Goal: Information Seeking & Learning: Learn about a topic

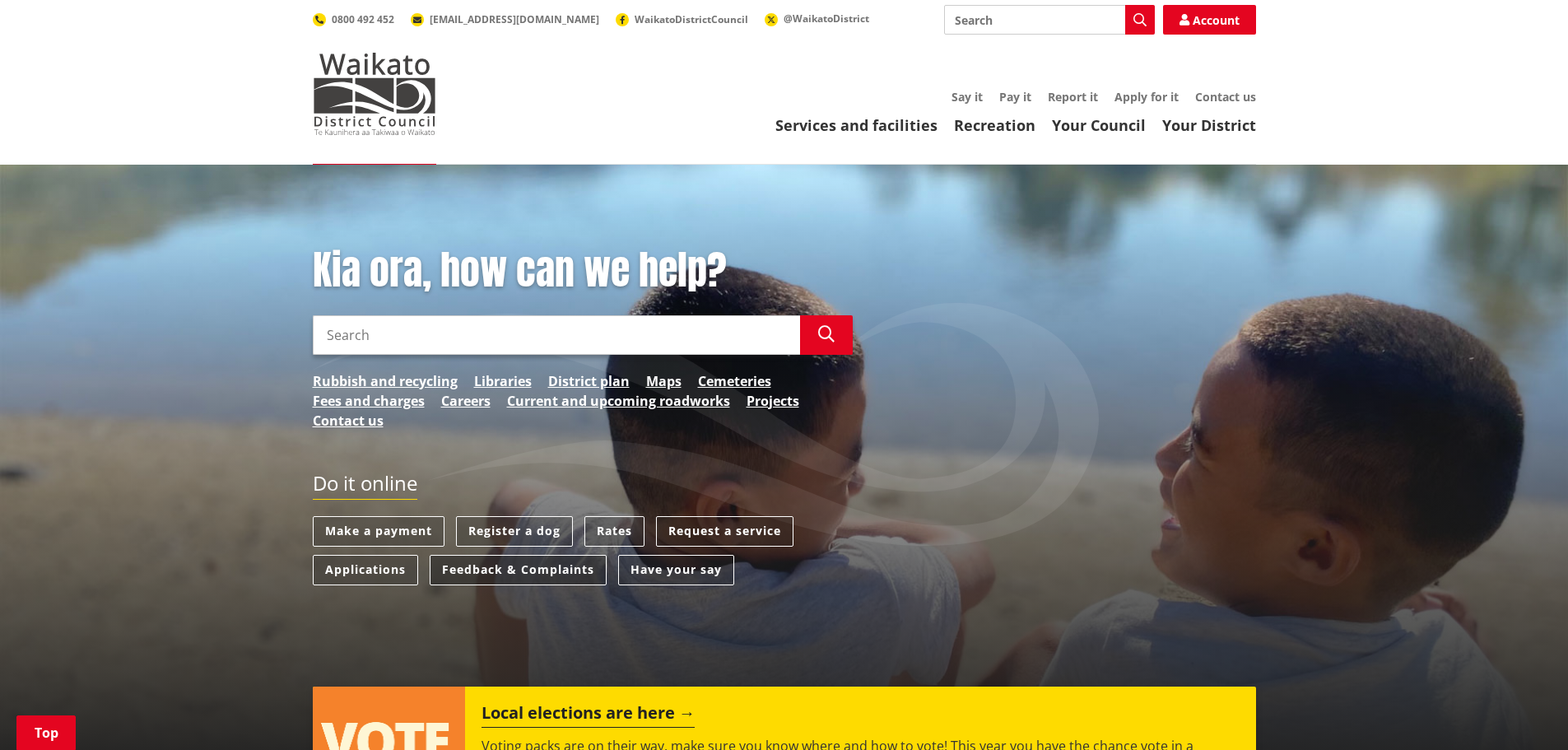
scroll to position [247, 0]
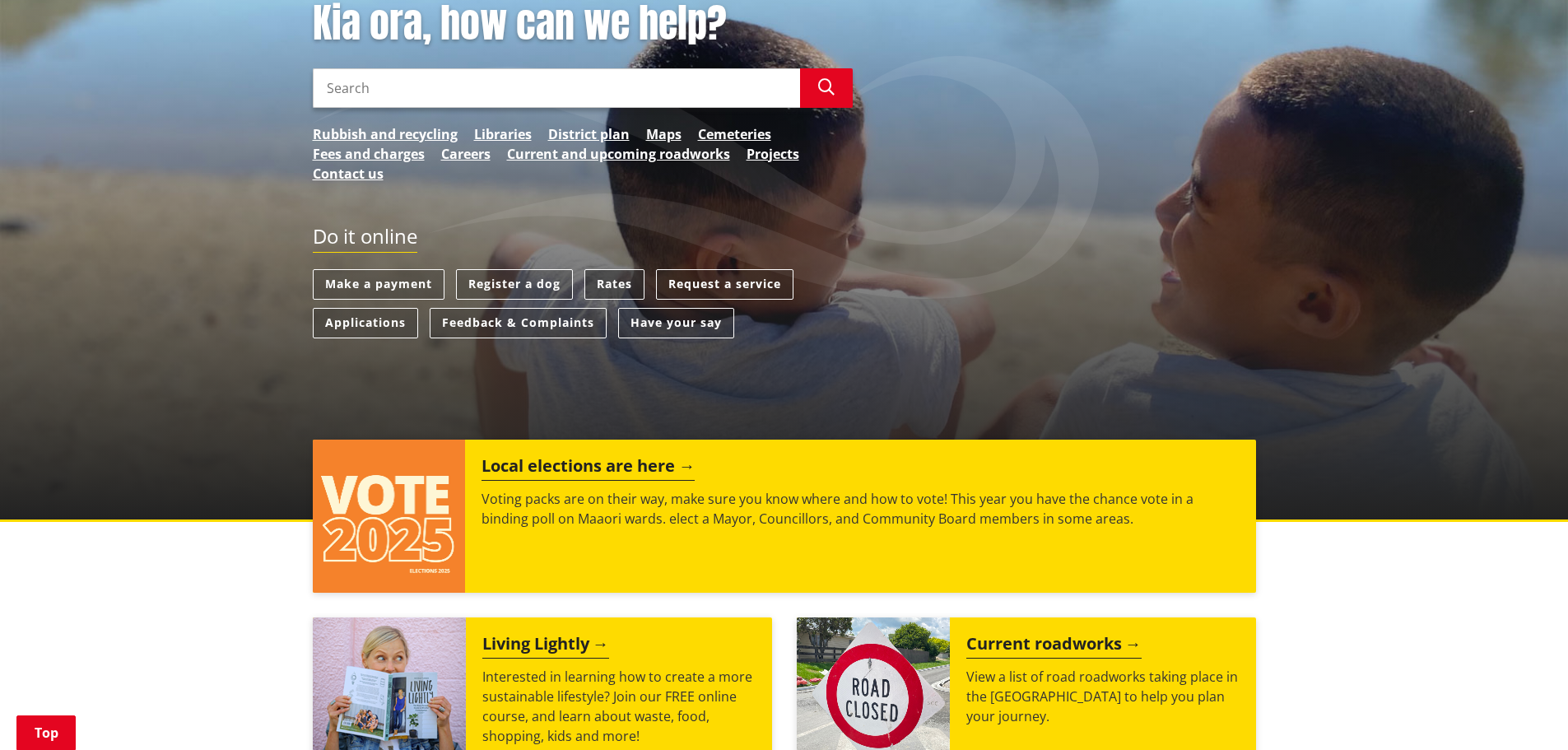
click at [597, 276] on link "Rates" at bounding box center [614, 284] width 60 height 30
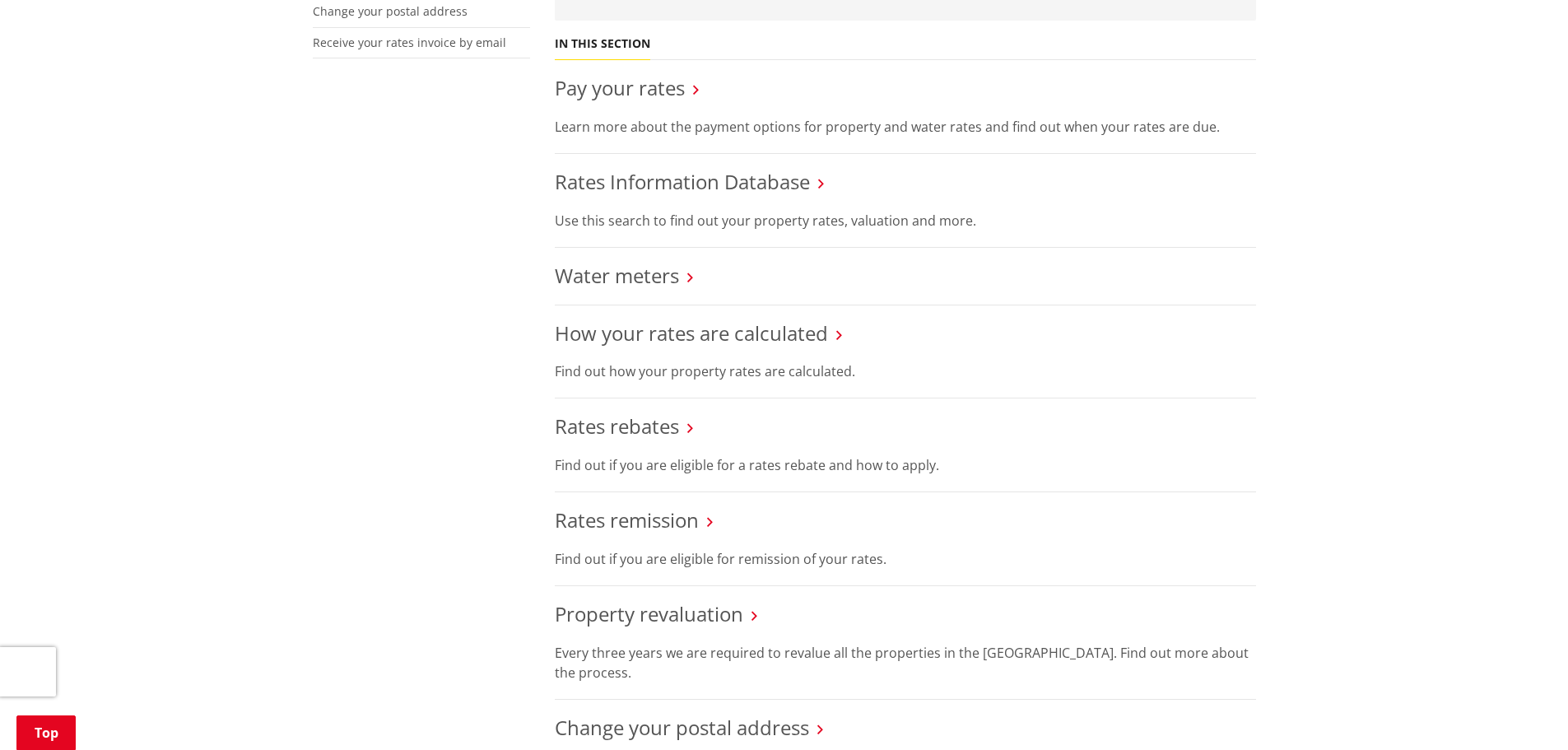
scroll to position [576, 0]
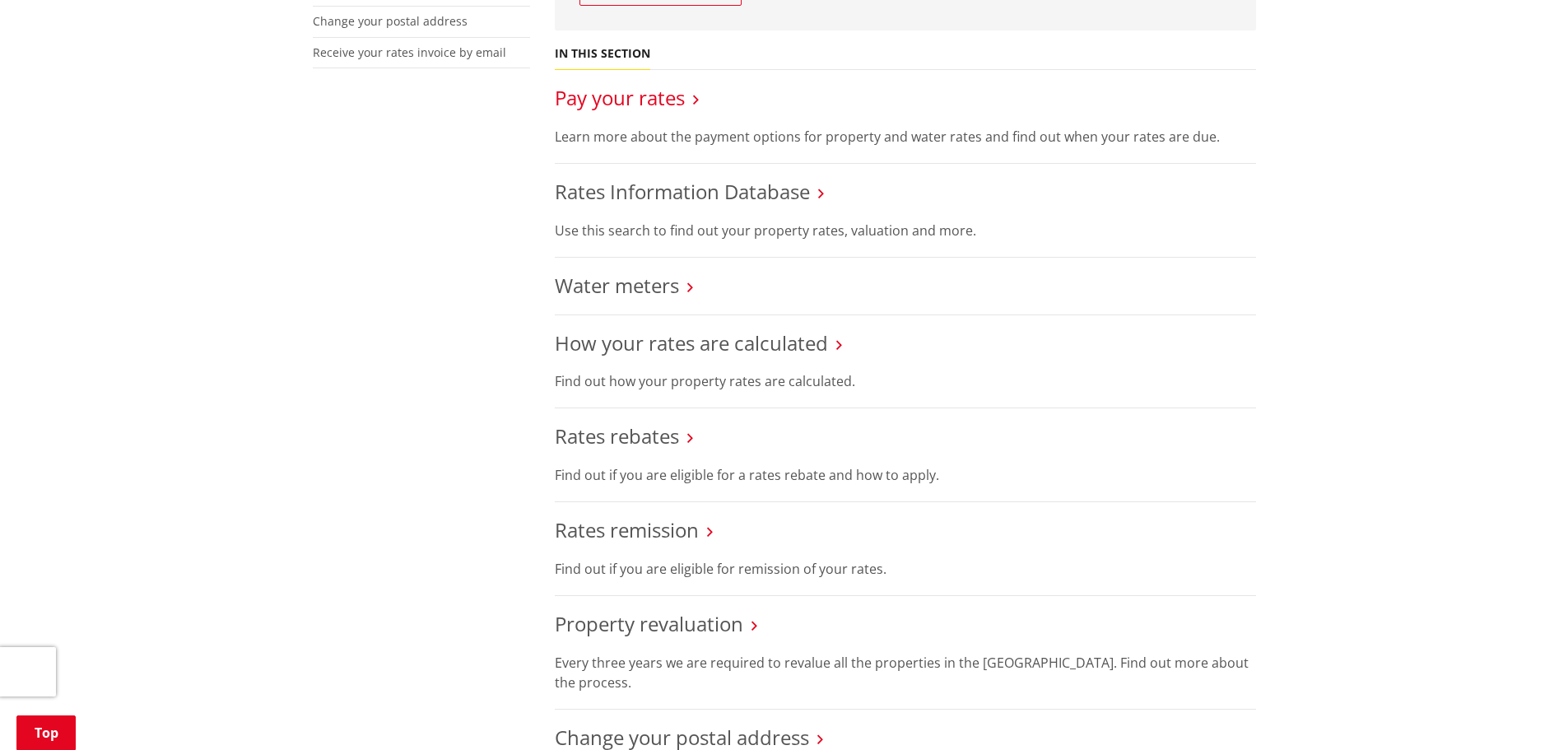
click at [627, 104] on link "Pay your rates" at bounding box center [619, 98] width 130 height 27
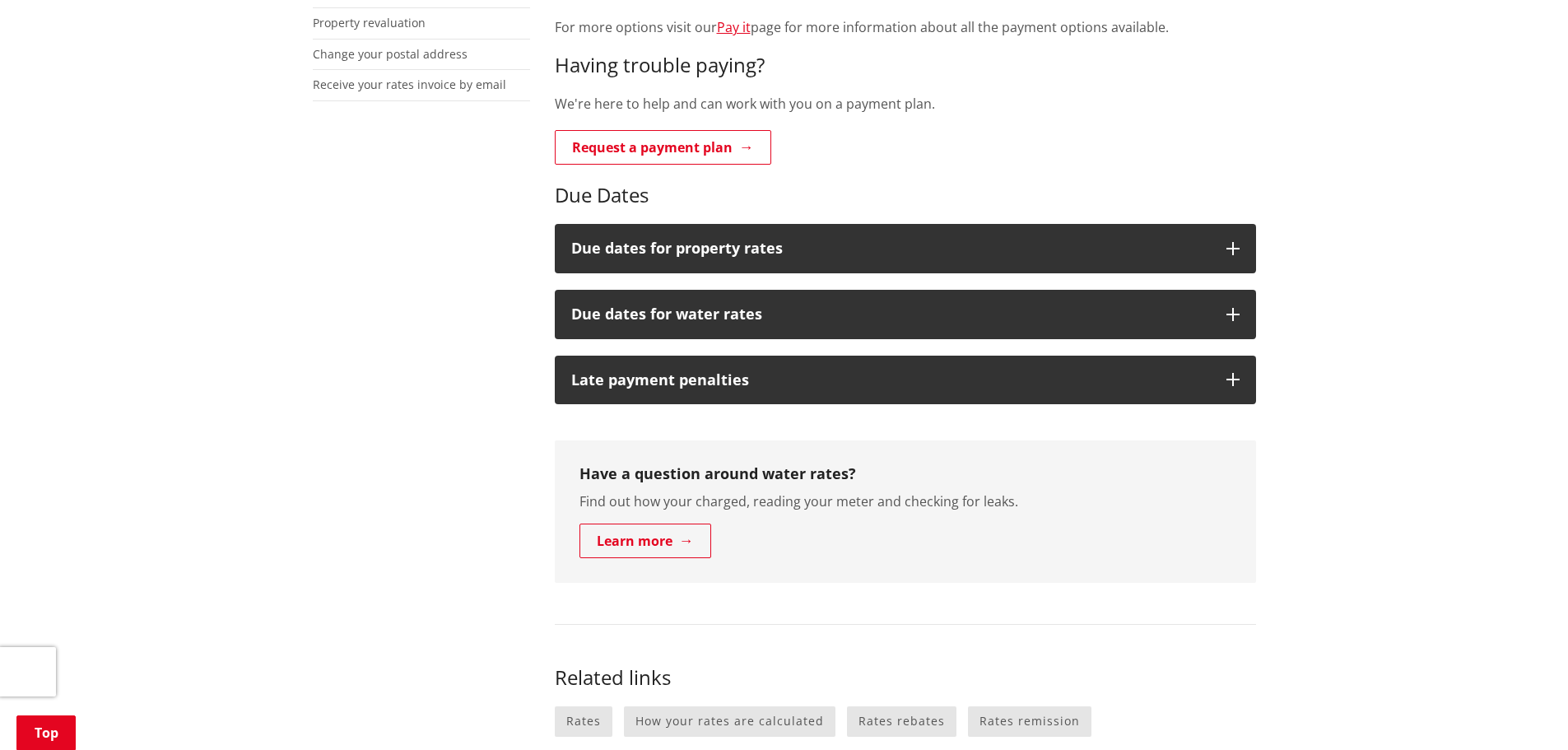
scroll to position [576, 0]
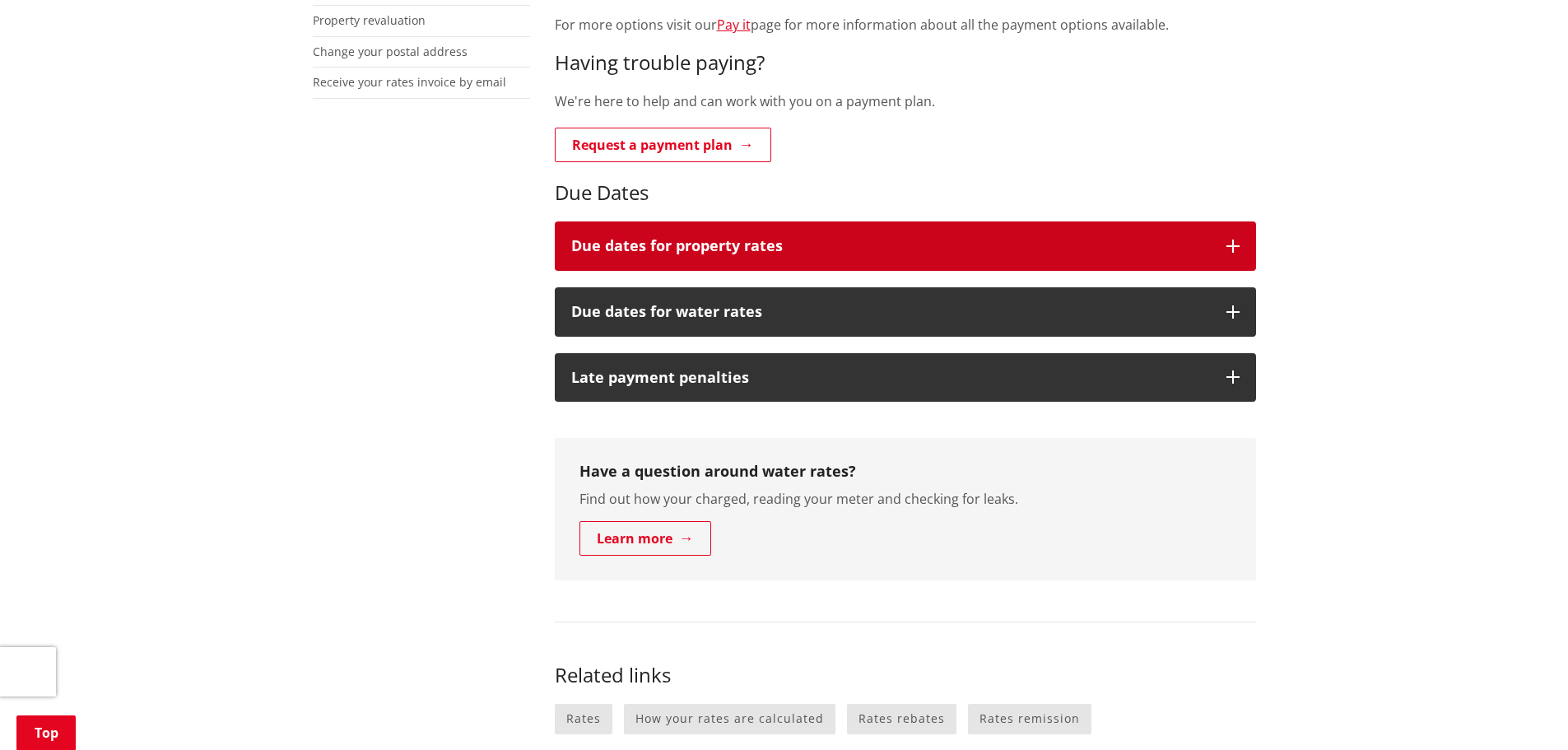
click at [745, 250] on h3 "Due dates for property rates" at bounding box center [891, 246] width 639 height 17
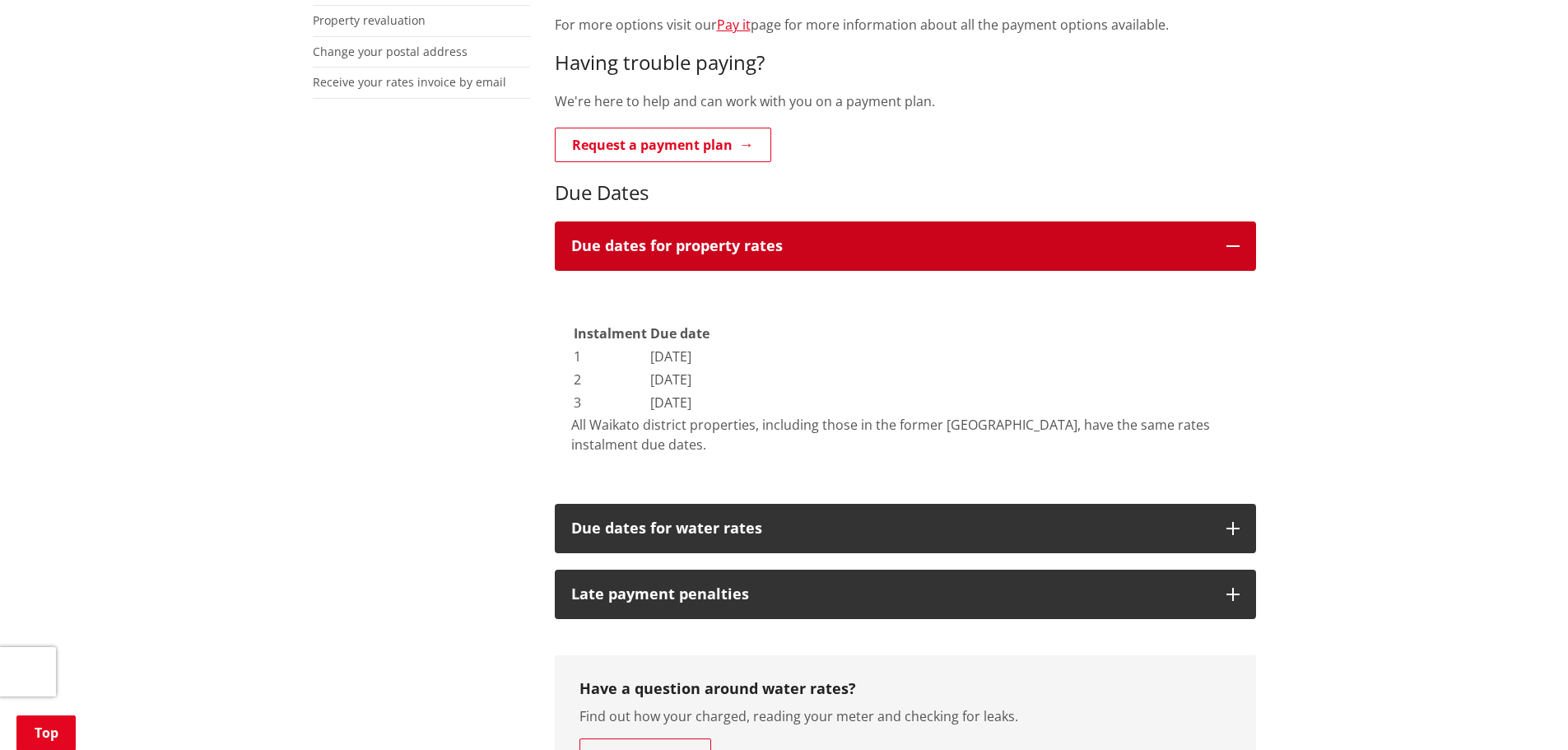
click at [677, 238] on h3 "Due dates for property rates" at bounding box center [891, 246] width 639 height 17
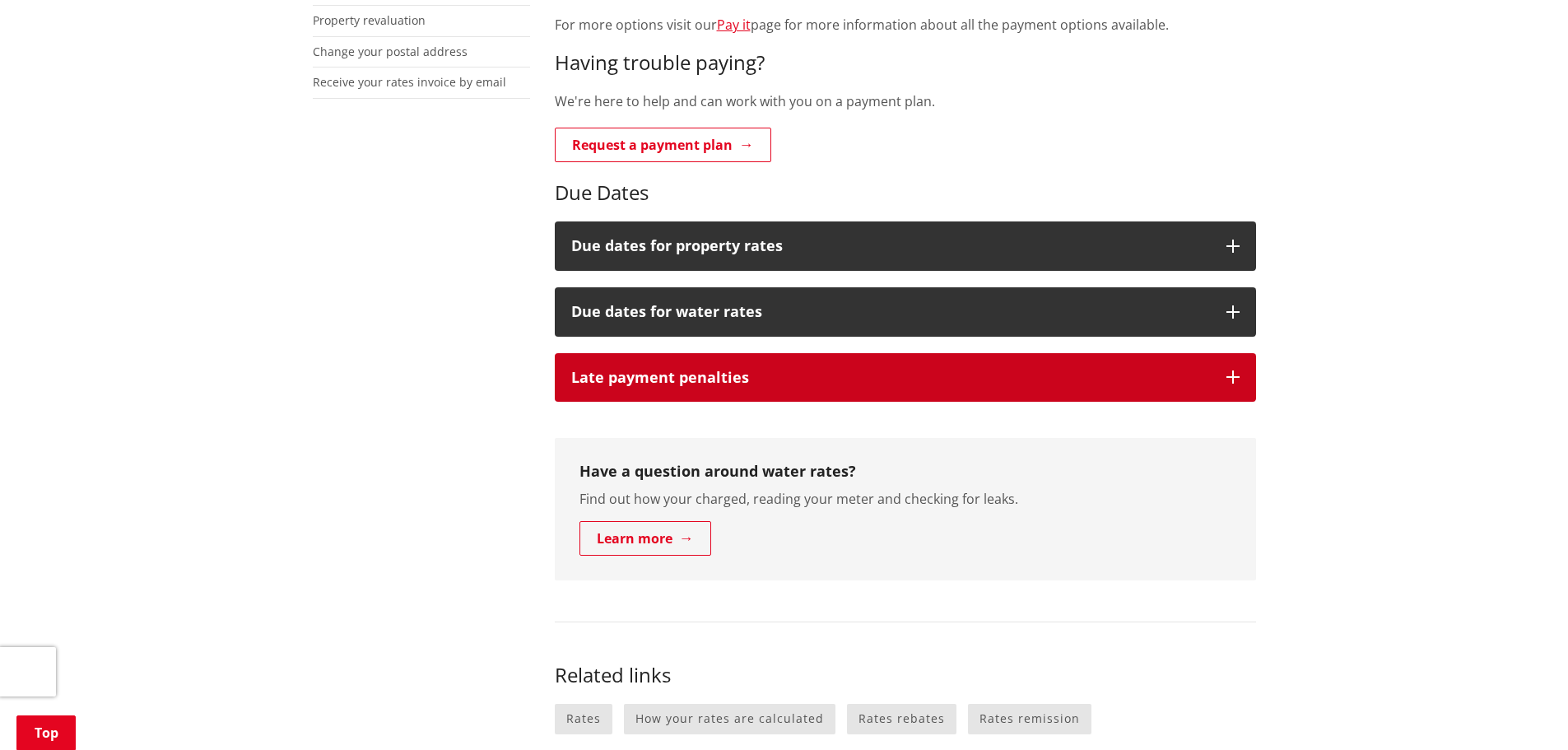
click at [645, 372] on h3 "Late payment penalties" at bounding box center [891, 378] width 639 height 17
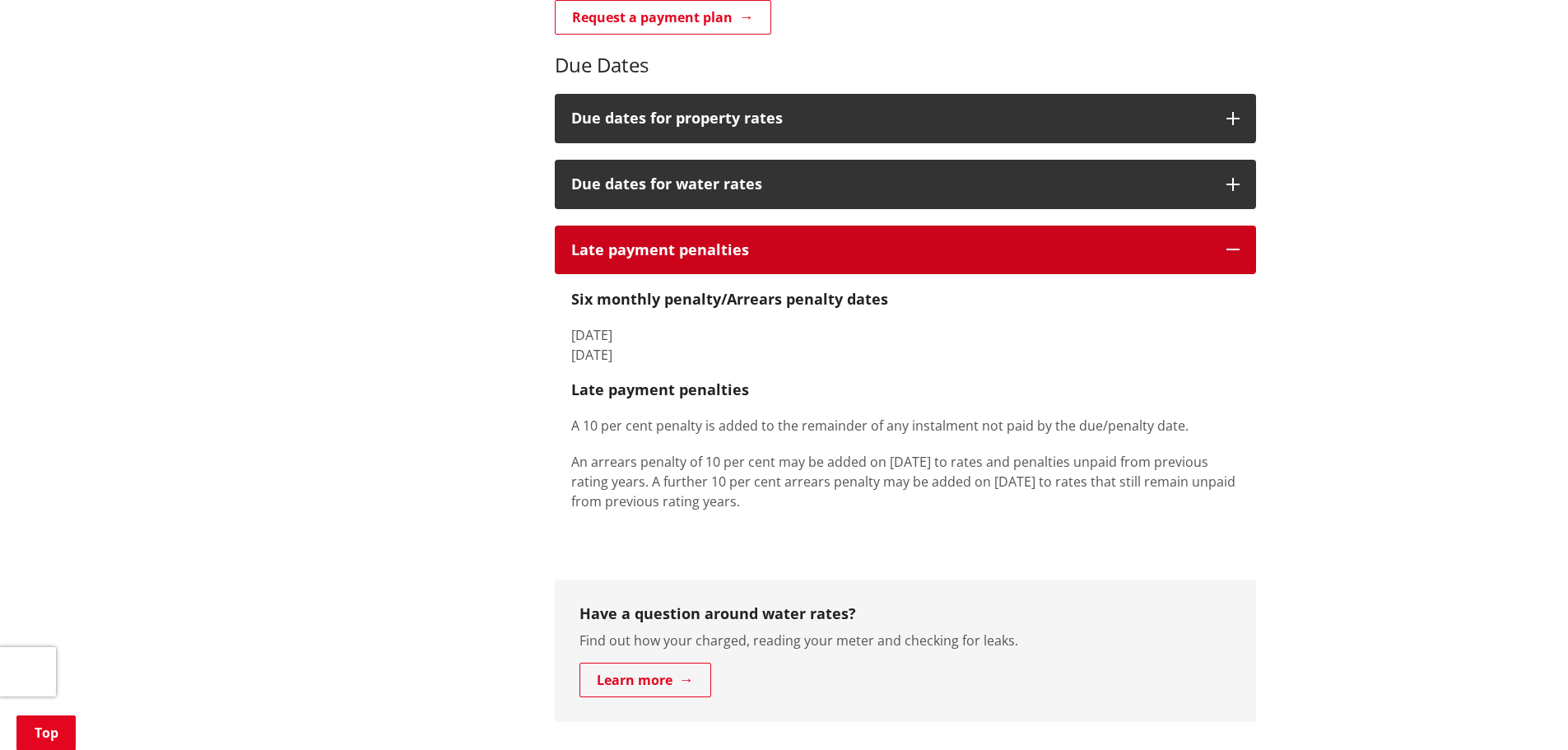
scroll to position [741, 0]
